Goal: Find specific page/section: Find specific page/section

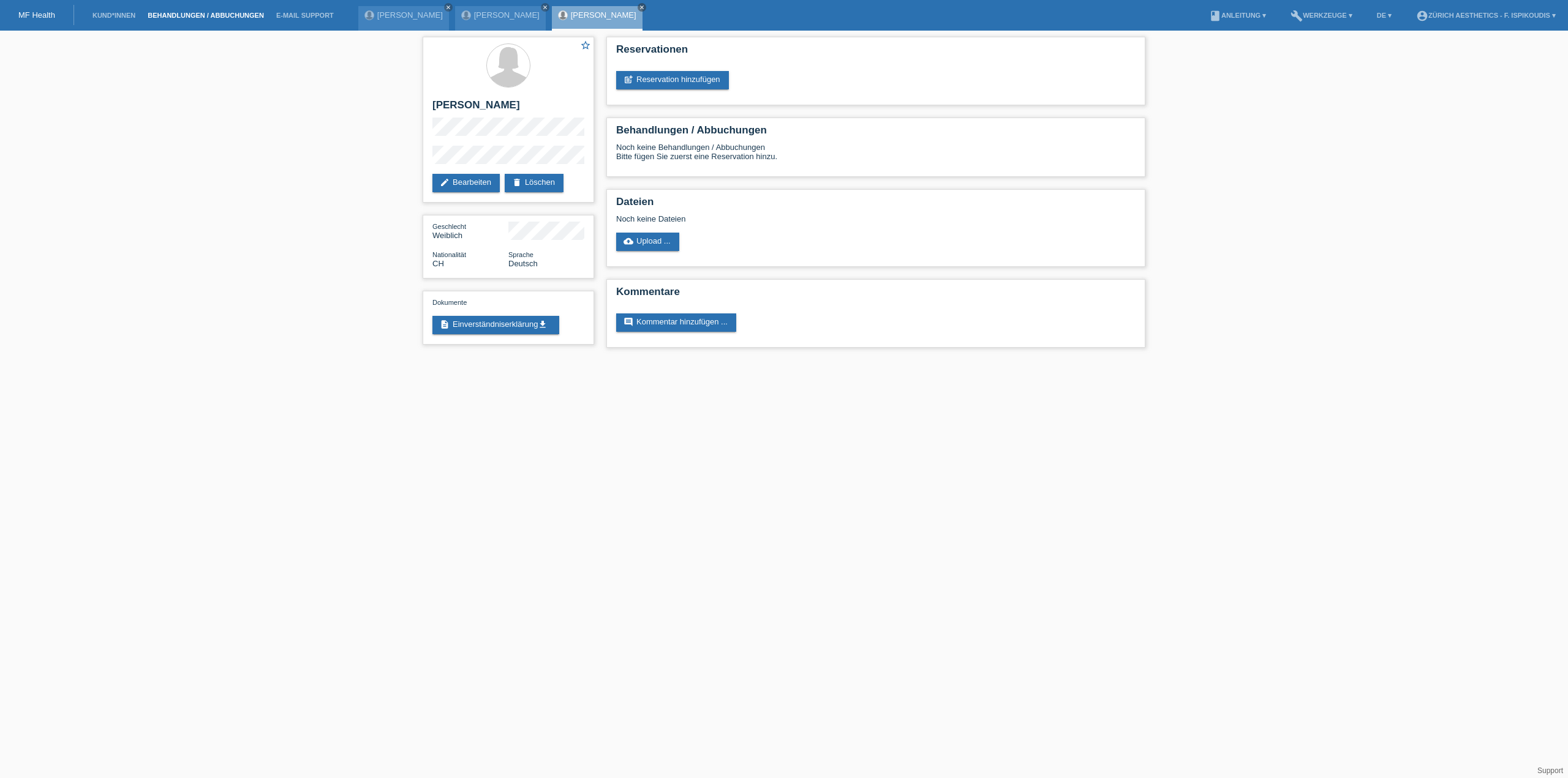
click at [204, 15] on link "Behandlungen / Abbuchungen" at bounding box center [206, 15] width 129 height 7
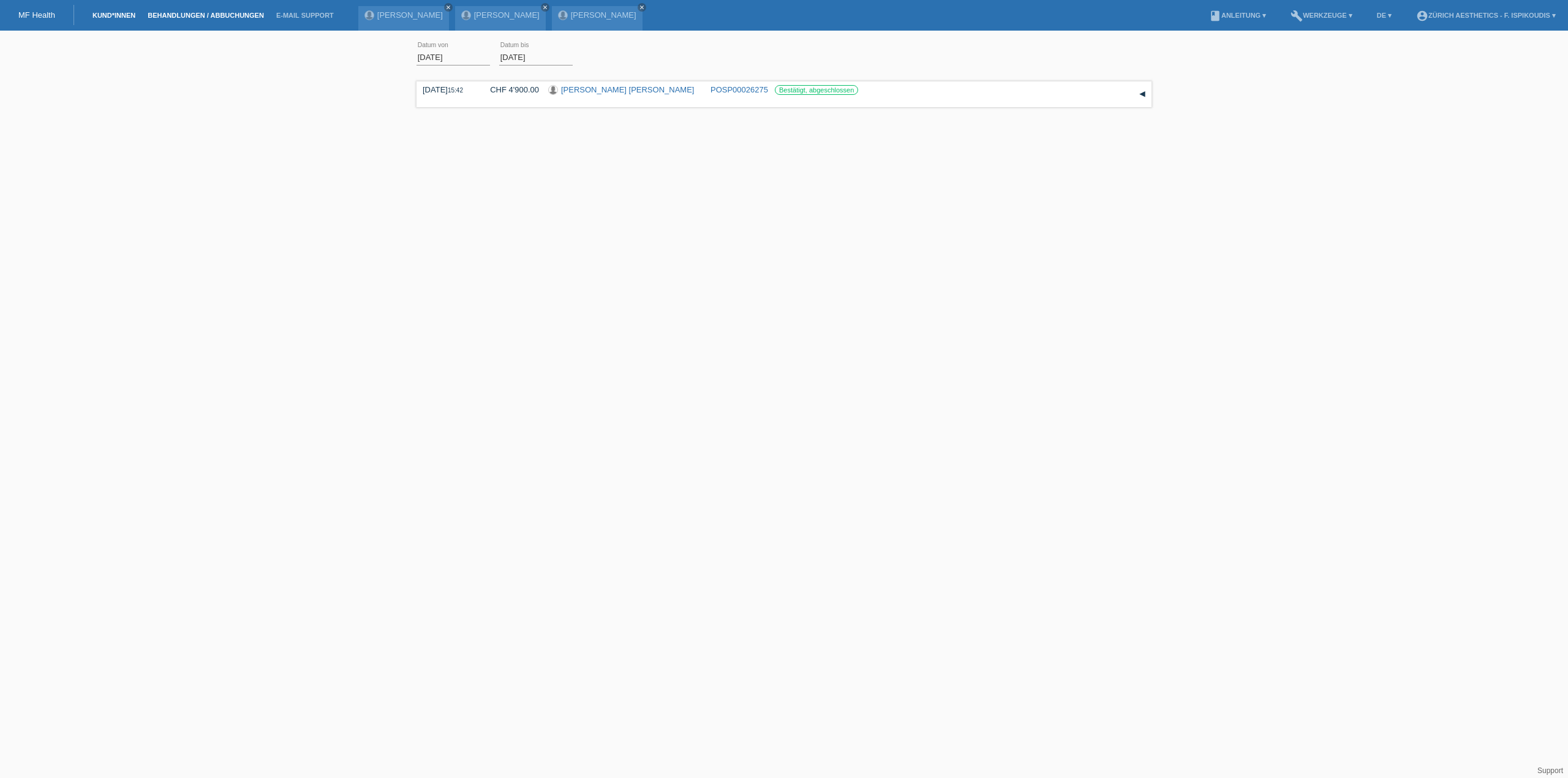
click at [107, 12] on link "Kund*innen" at bounding box center [114, 15] width 55 height 7
click at [722, 44] on input "text" at bounding box center [784, 54] width 306 height 29
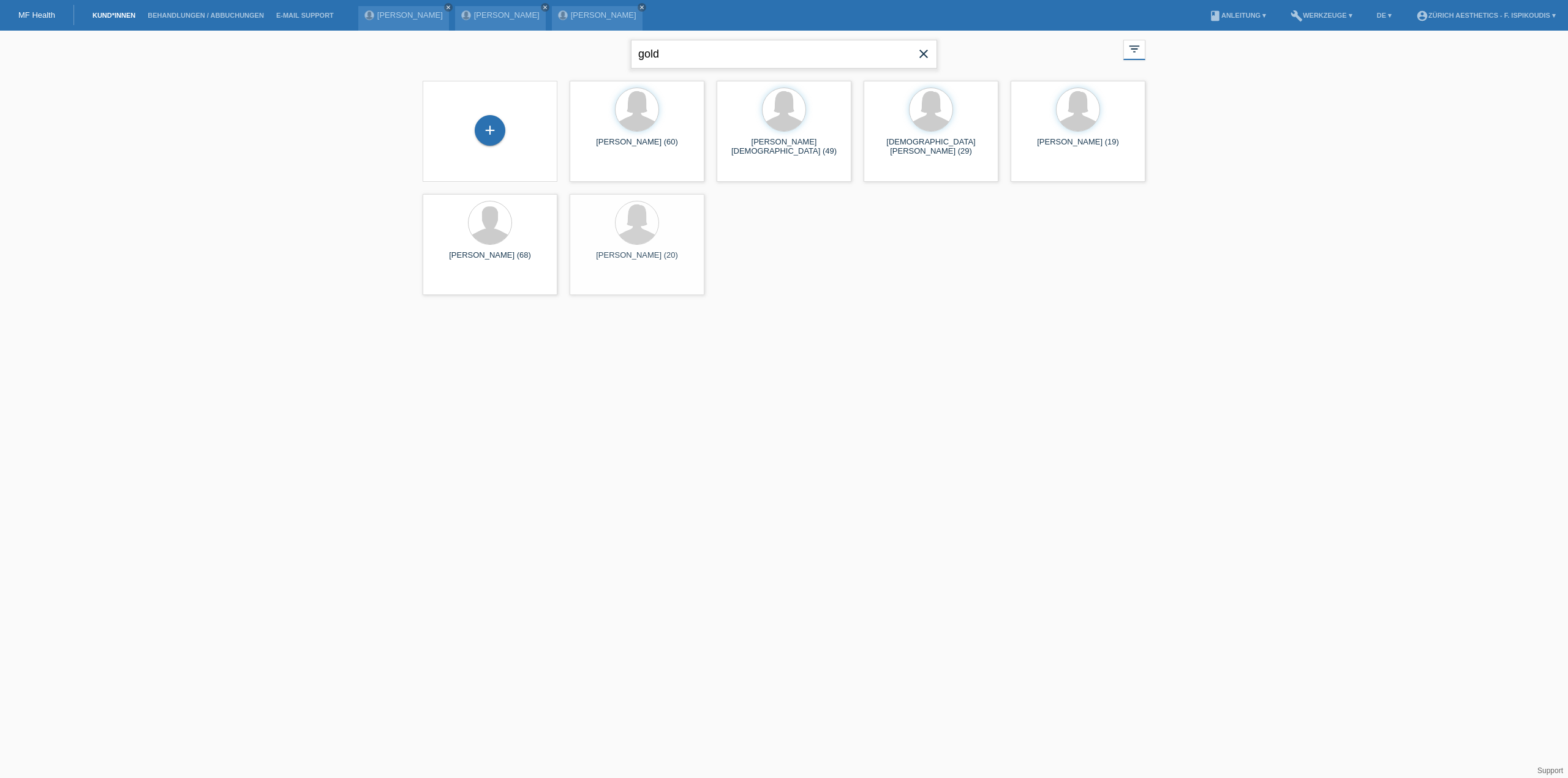
type input "gold"
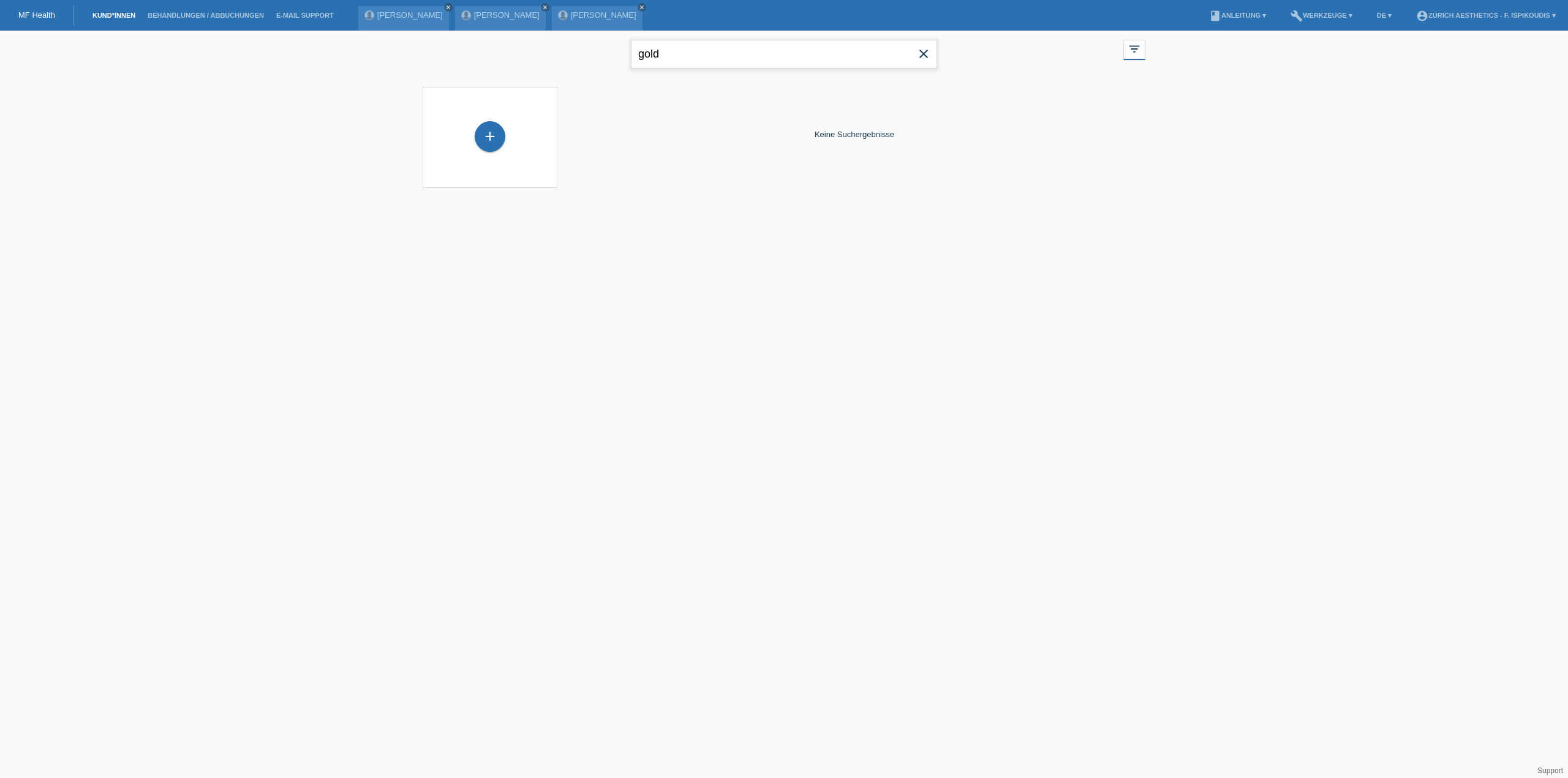
click at [695, 57] on input "gold" at bounding box center [784, 54] width 306 height 29
